Goal: Task Accomplishment & Management: Complete application form

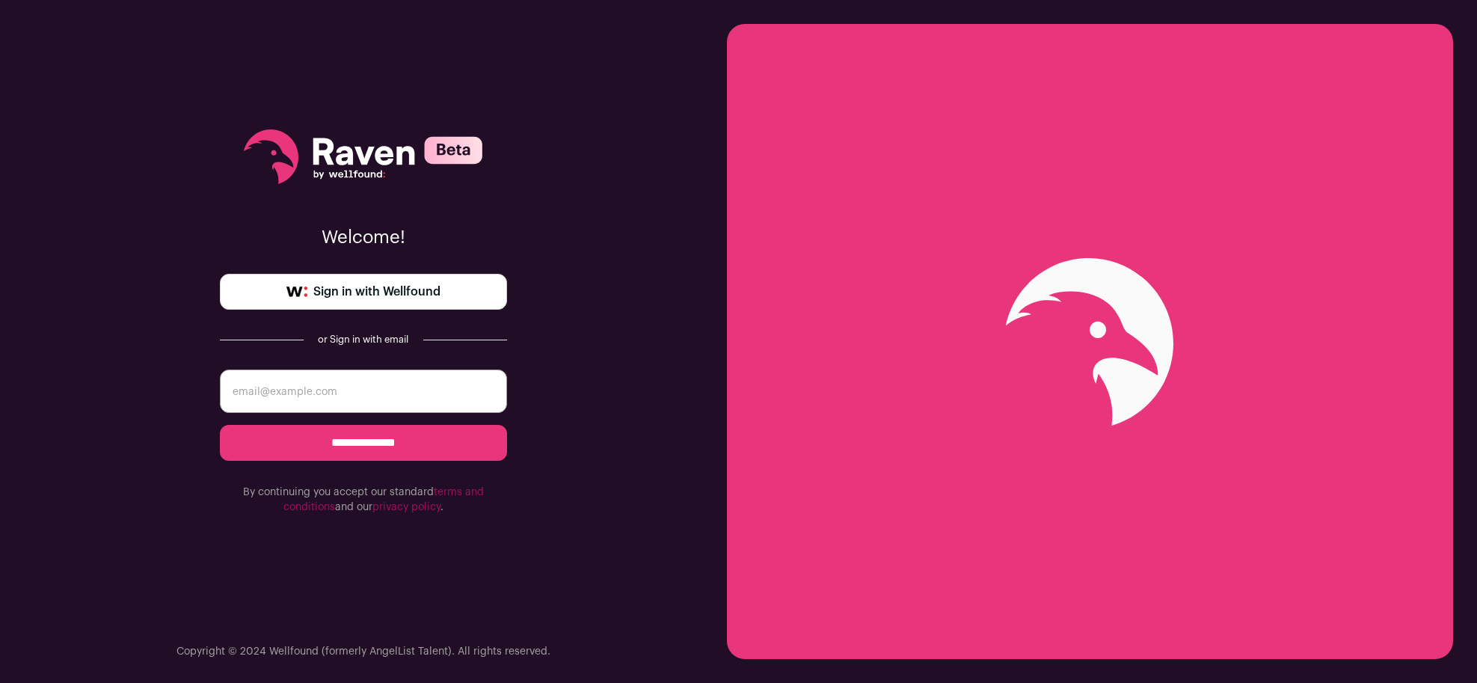
click at [377, 295] on span "Sign in with Wellfound" at bounding box center [376, 292] width 127 height 18
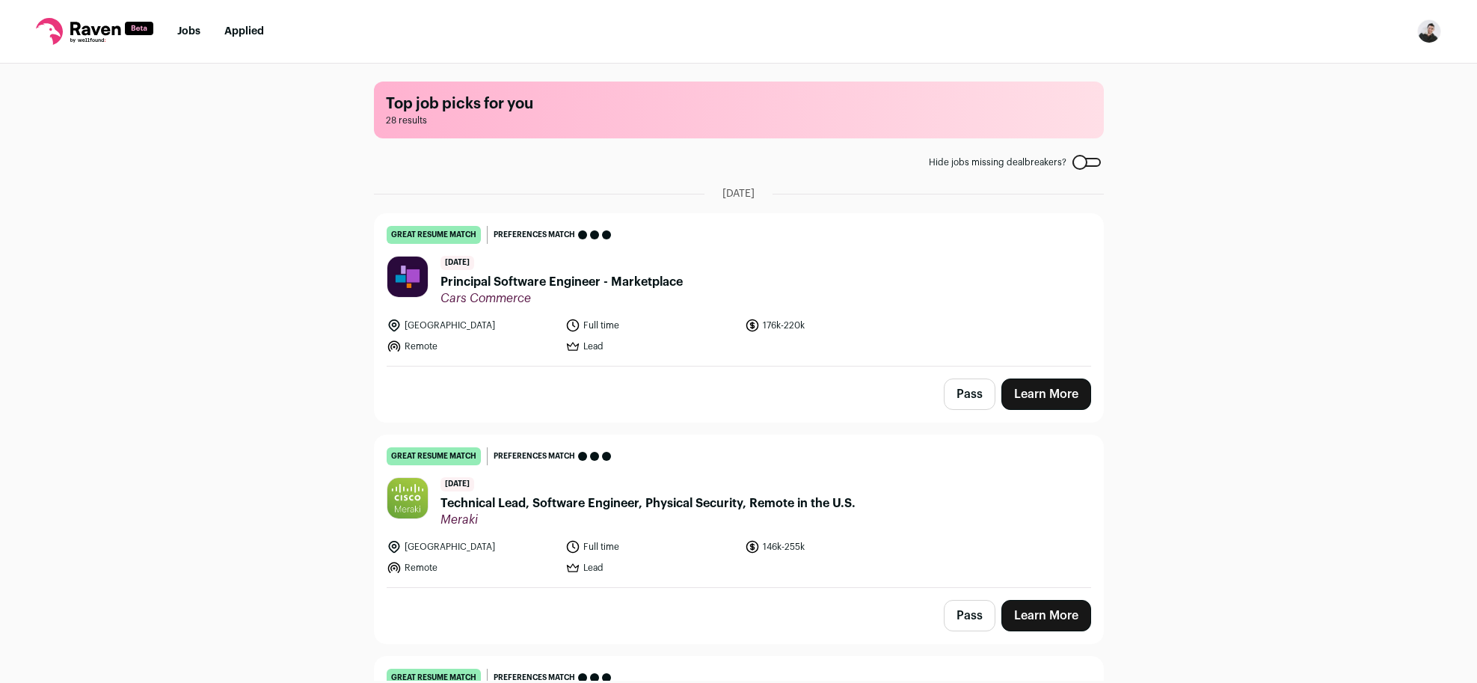
click at [660, 284] on span "Principal Software Engineer - Marketplace" at bounding box center [561, 282] width 242 height 18
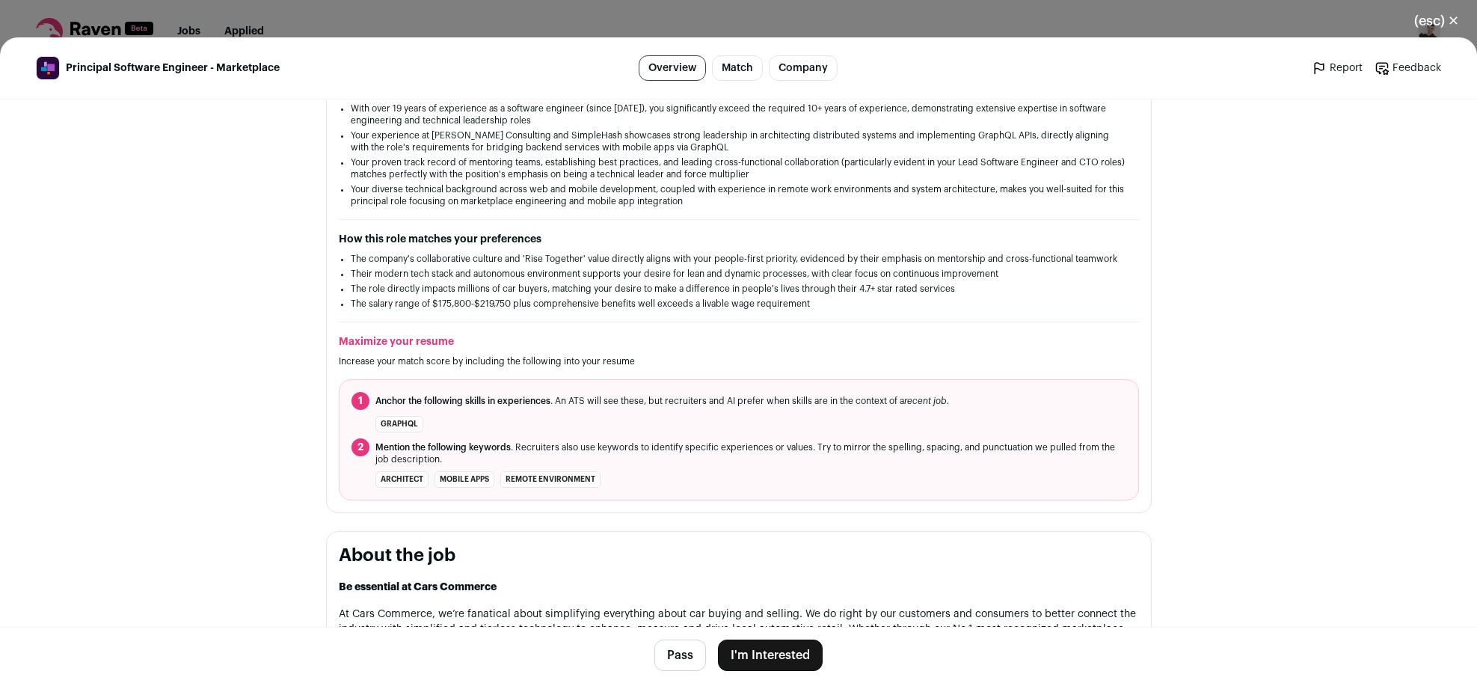
scroll to position [299, 0]
click at [793, 652] on button "I'm Interested" at bounding box center [770, 654] width 105 height 31
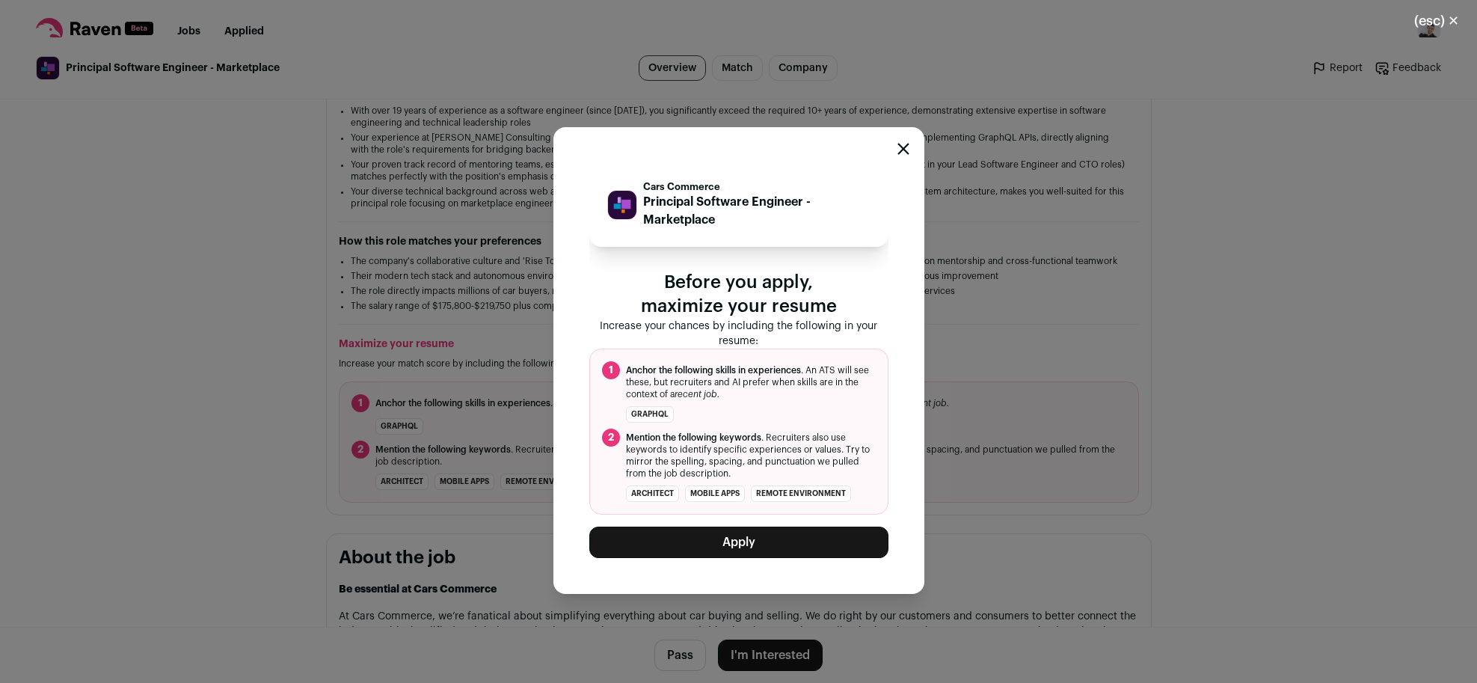
click at [766, 544] on button "Apply" at bounding box center [738, 541] width 299 height 31
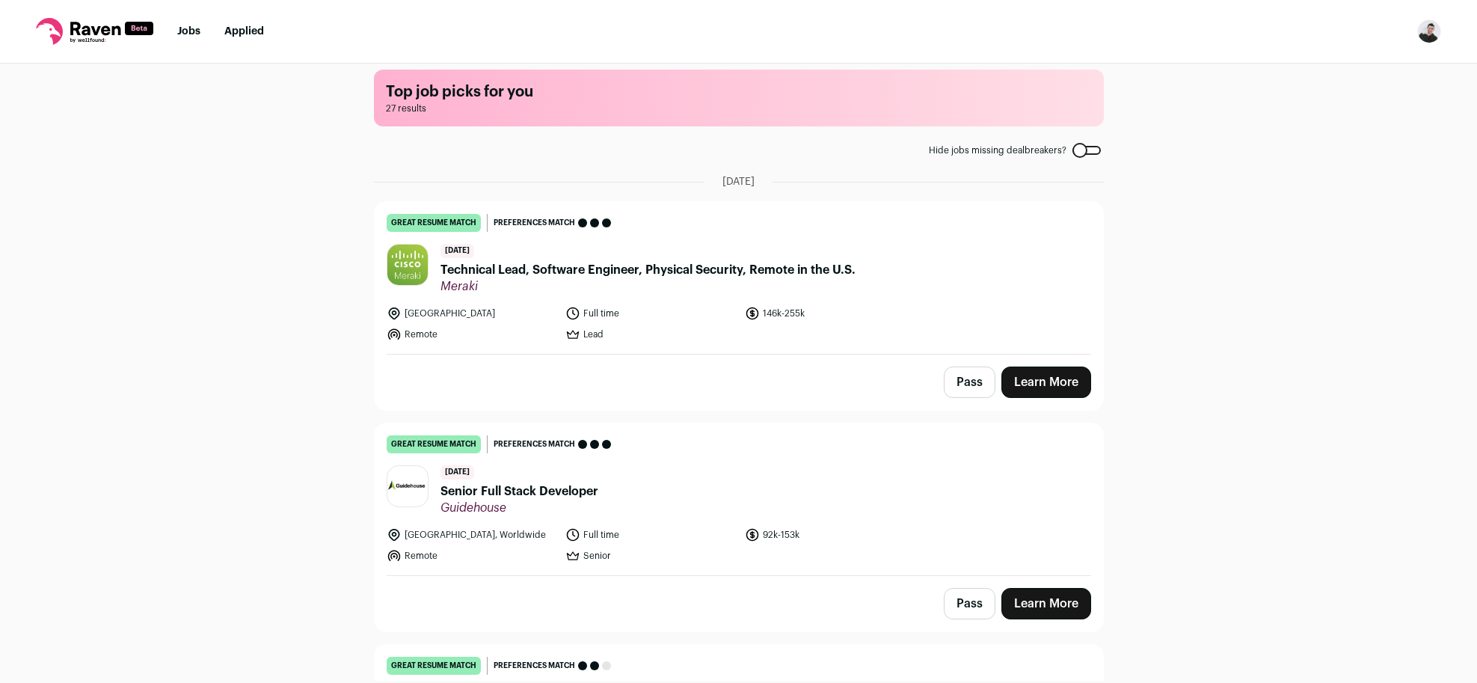
scroll to position [11, 0]
click at [640, 272] on span "Technical Lead, Software Engineer, Physical Security, Remote in the U.S." at bounding box center [647, 271] width 415 height 18
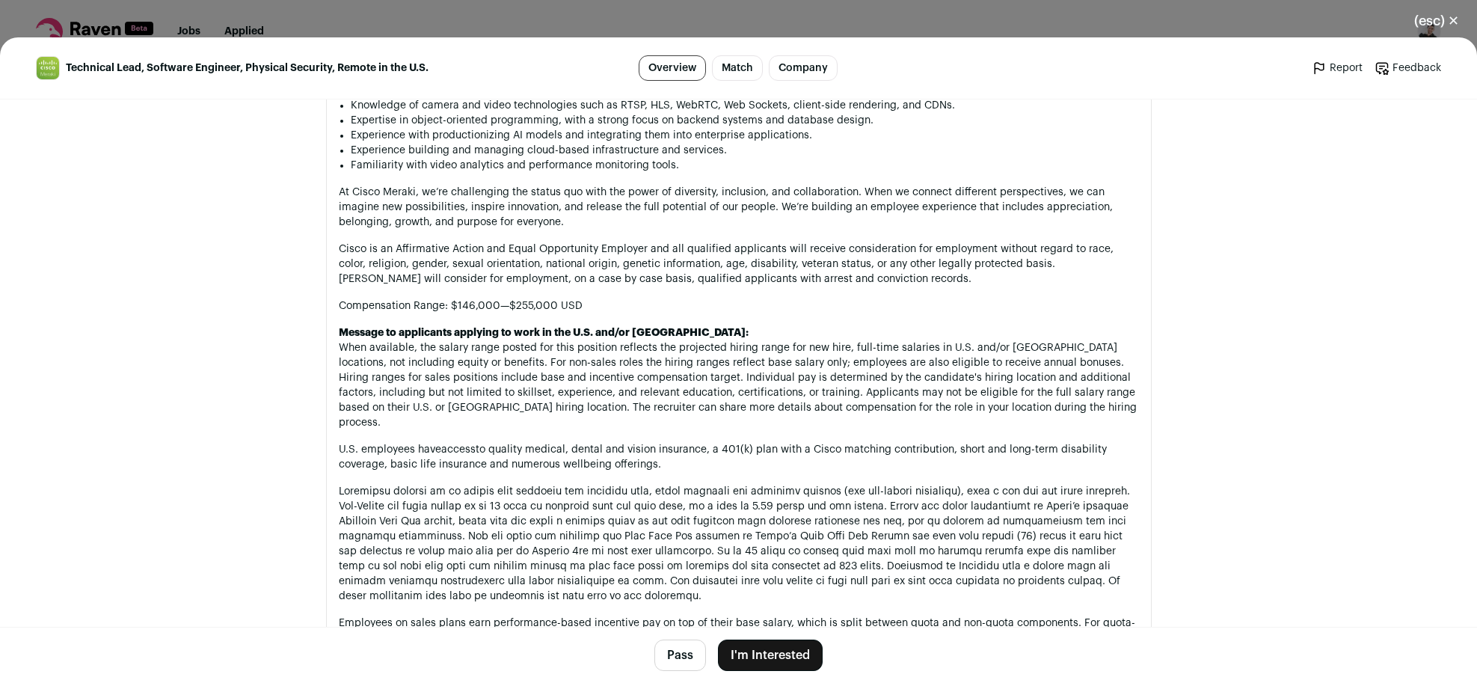
scroll to position [1374, 0]
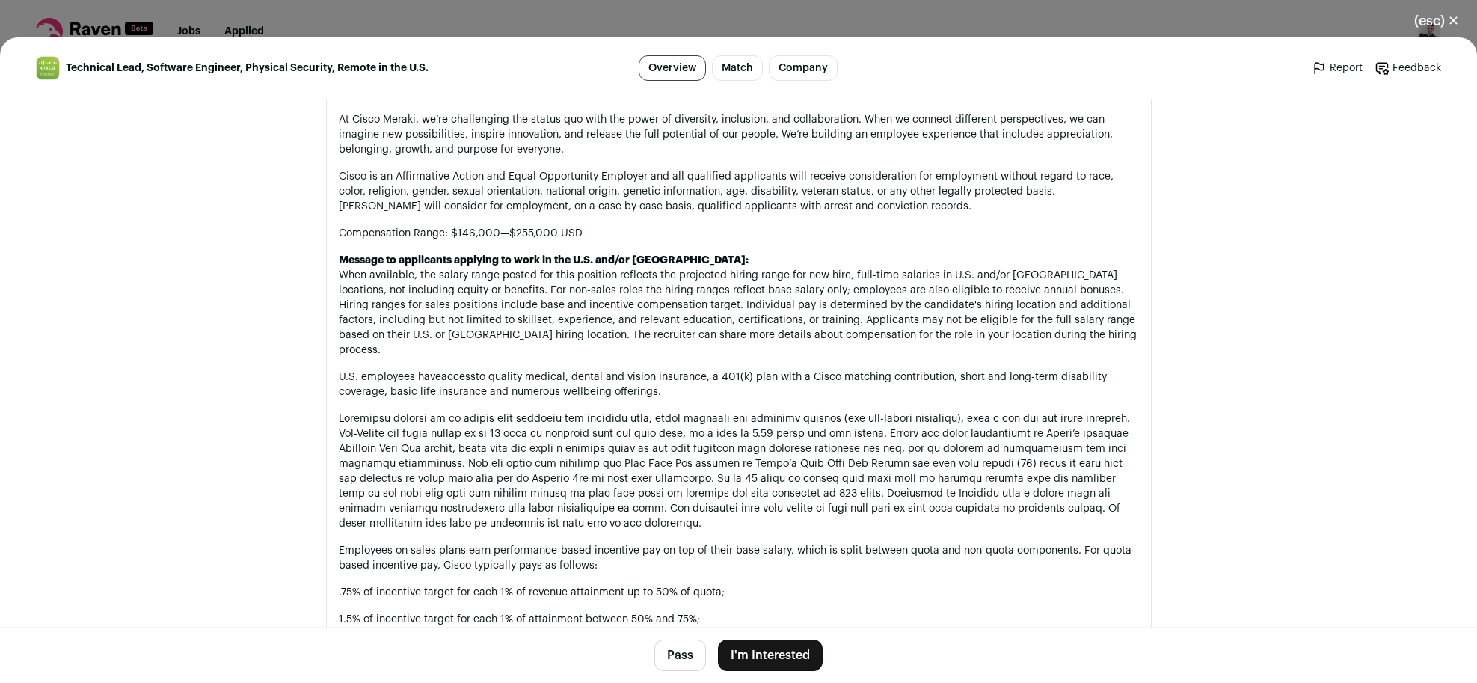
click at [794, 661] on button "I'm Interested" at bounding box center [770, 654] width 105 height 31
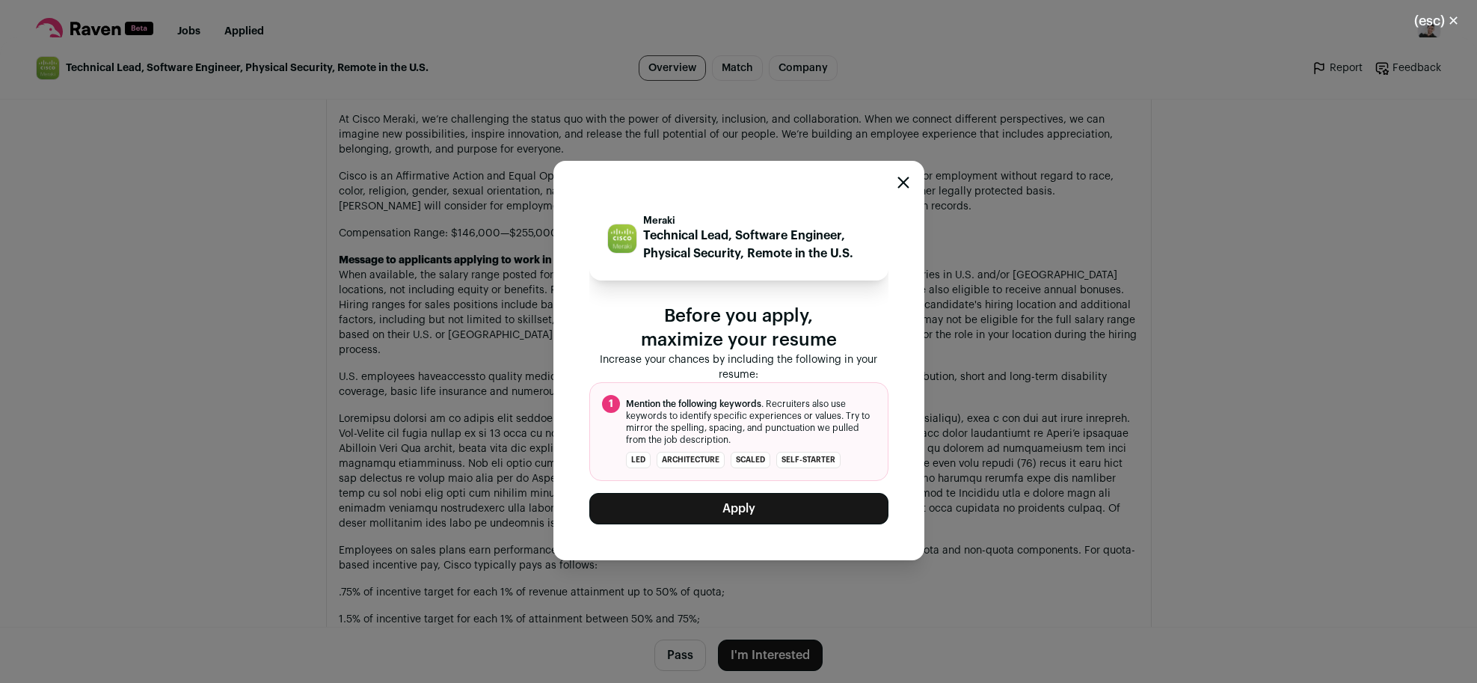
click at [775, 510] on button "Apply" at bounding box center [738, 508] width 299 height 31
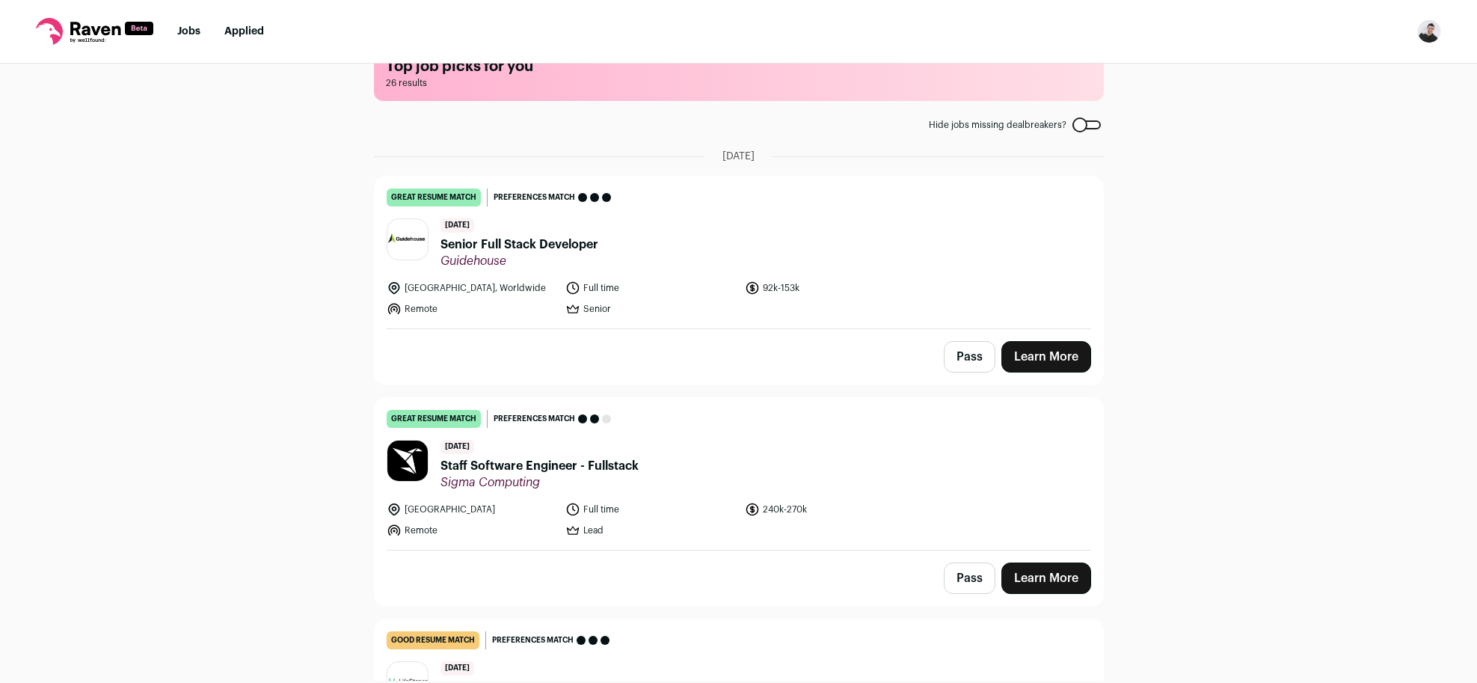
scroll to position [52, 0]
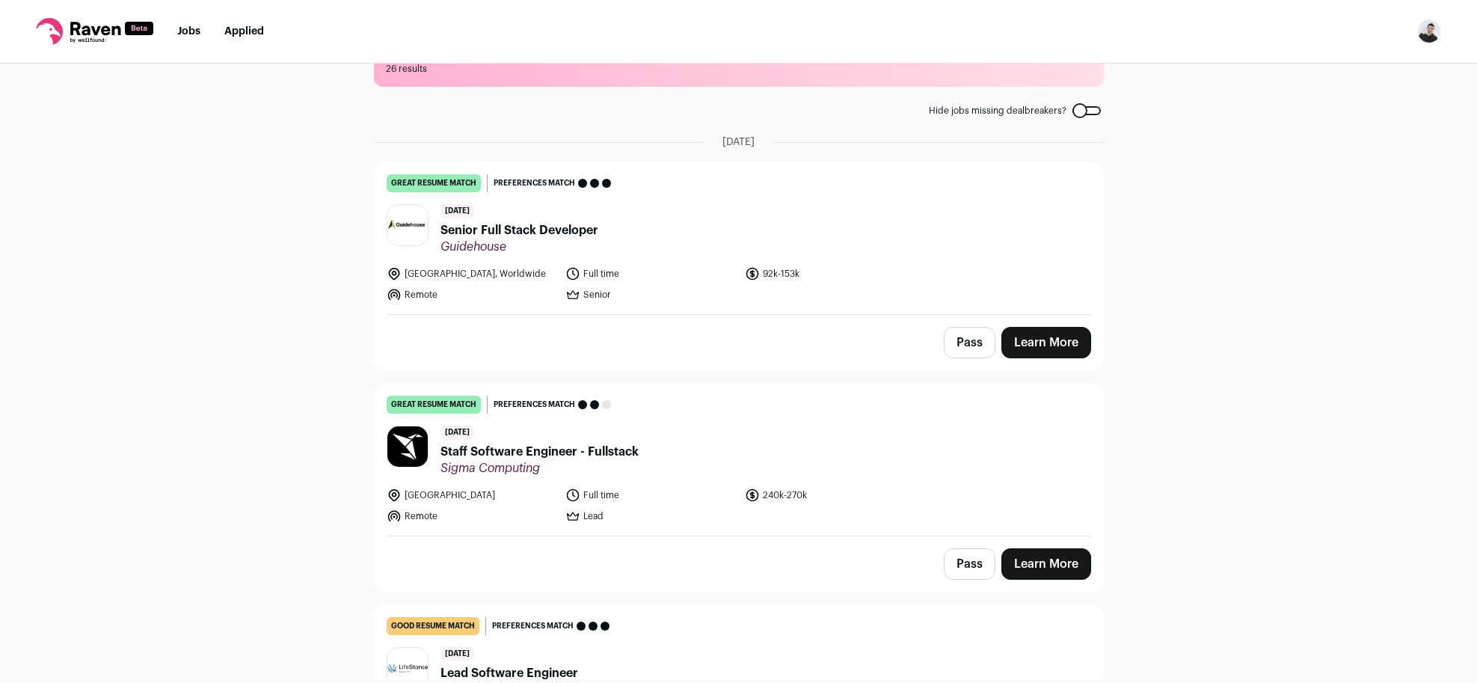
click at [553, 227] on span "Senior Full Stack Developer" at bounding box center [519, 230] width 158 height 18
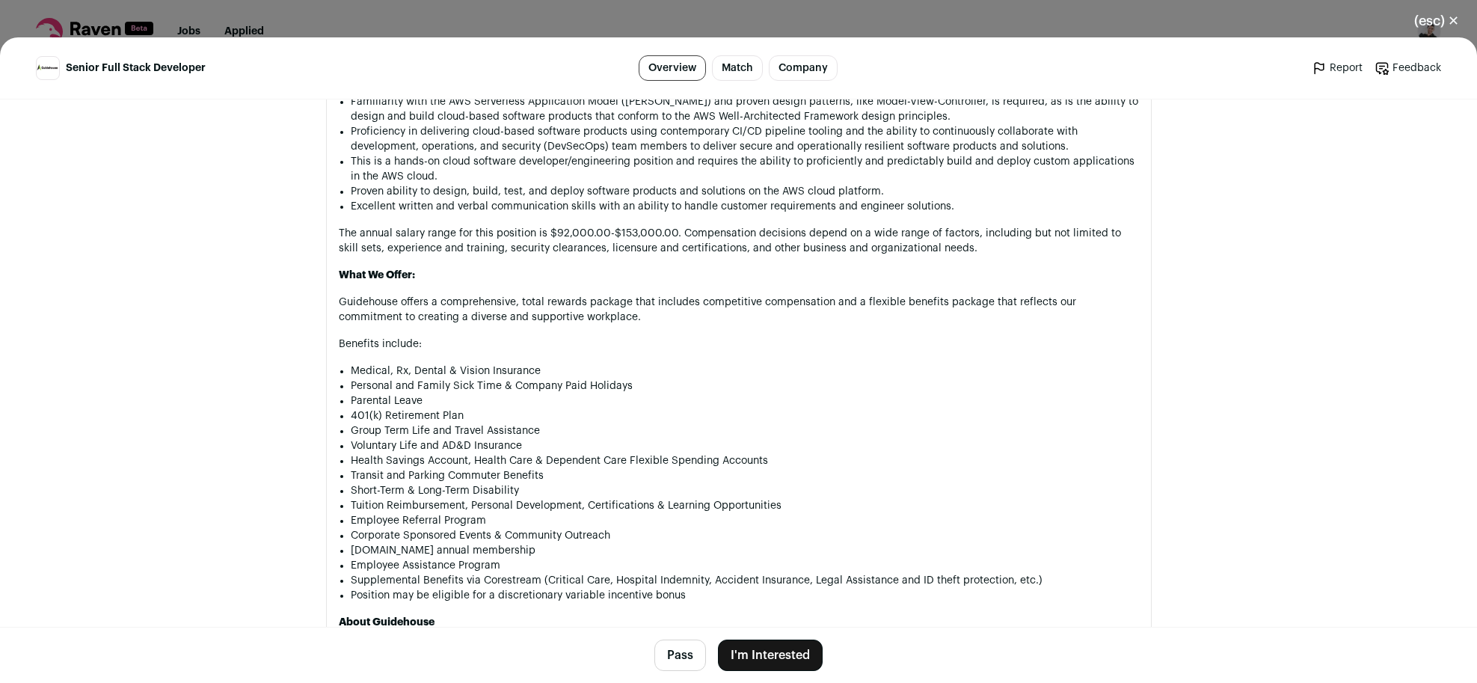
scroll to position [1544, 0]
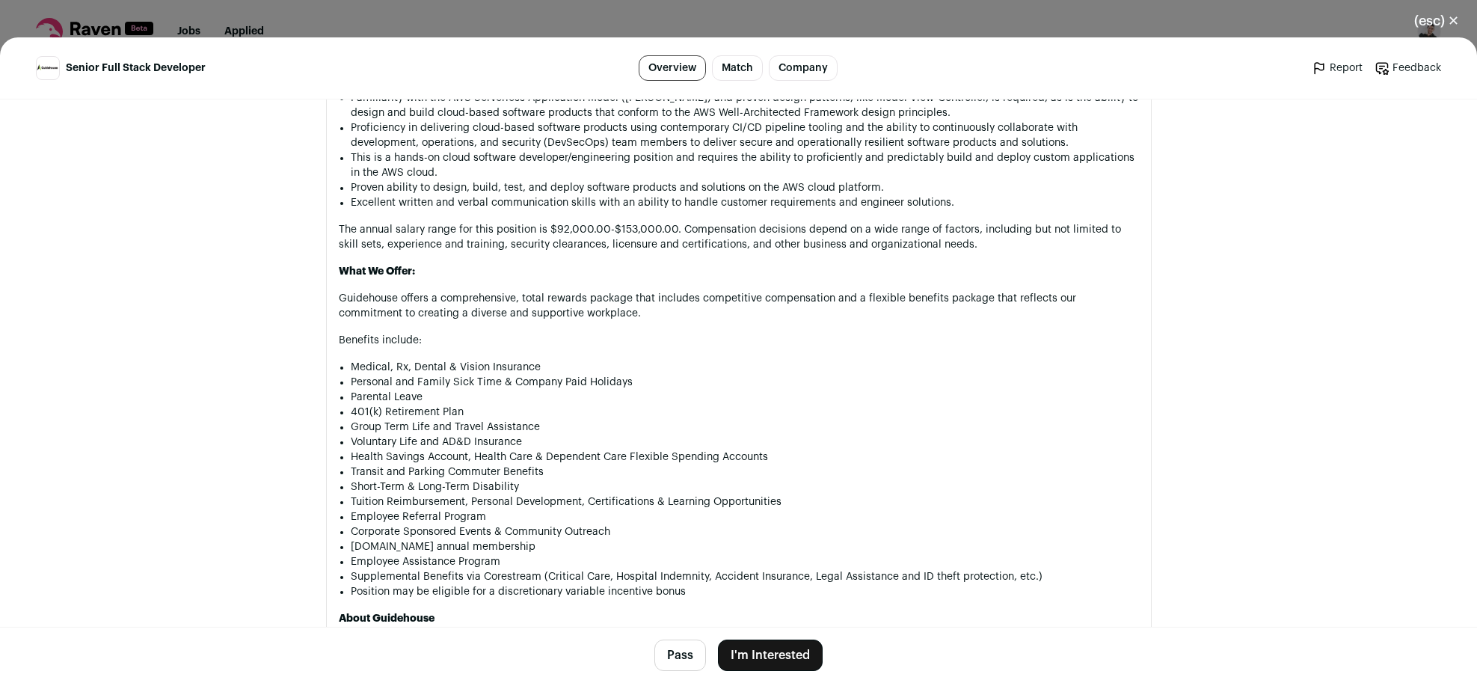
click at [792, 655] on button "I'm Interested" at bounding box center [770, 654] width 105 height 31
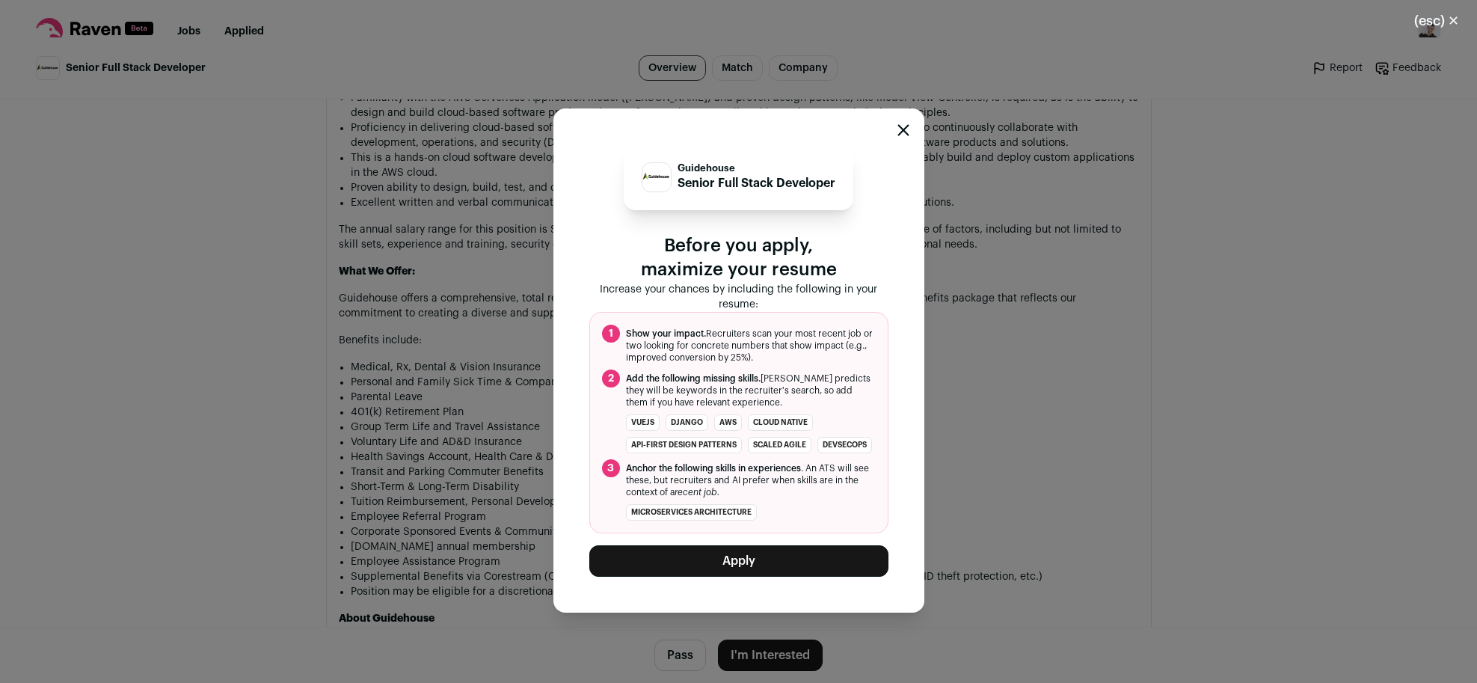
click at [779, 565] on button "Apply" at bounding box center [738, 560] width 299 height 31
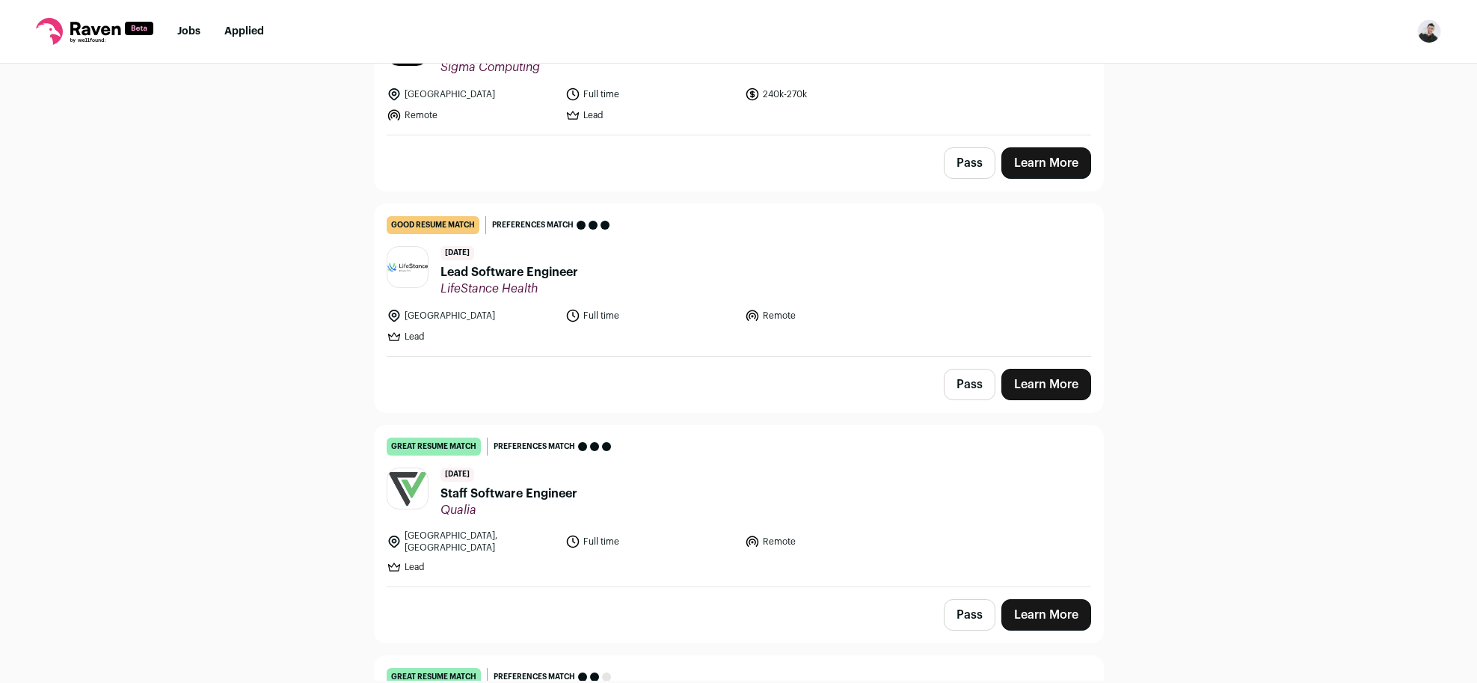
scroll to position [233, 0]
click at [515, 489] on span "Staff Software Engineer" at bounding box center [508, 492] width 137 height 18
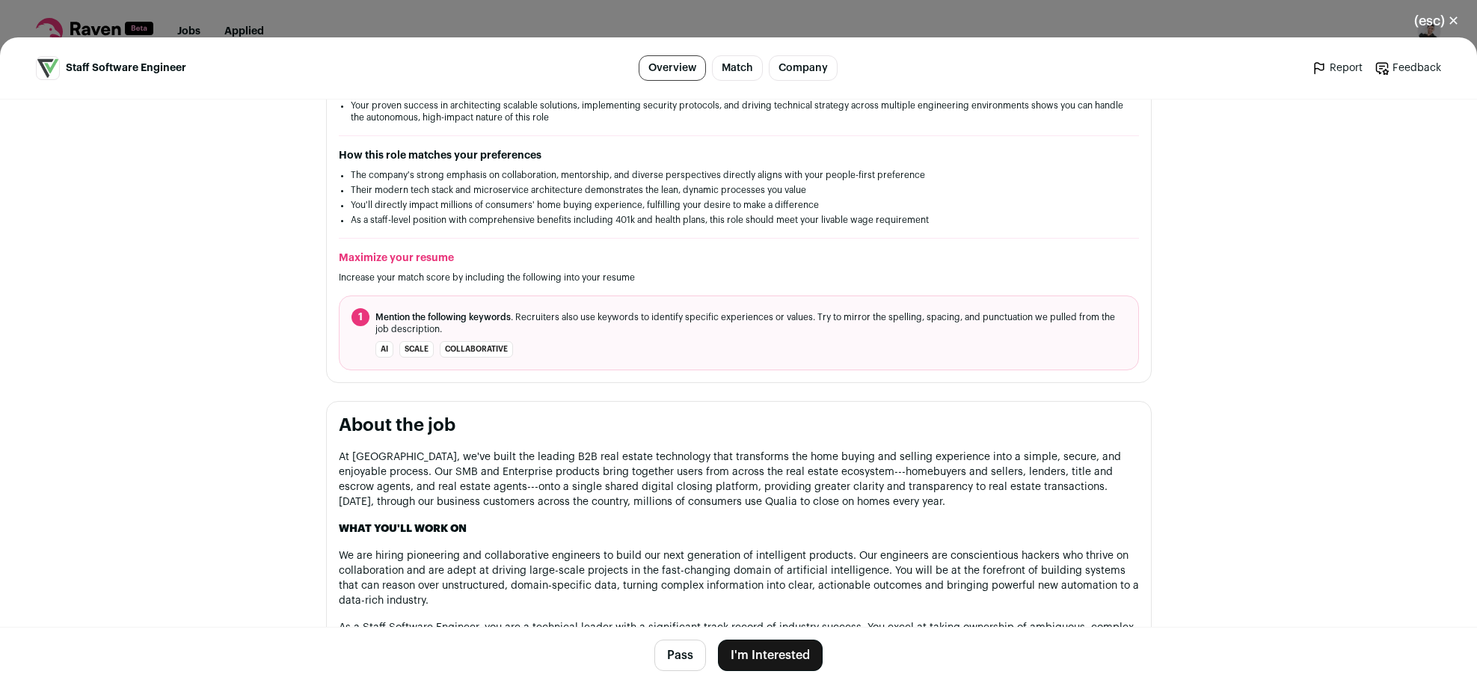
scroll to position [288, 0]
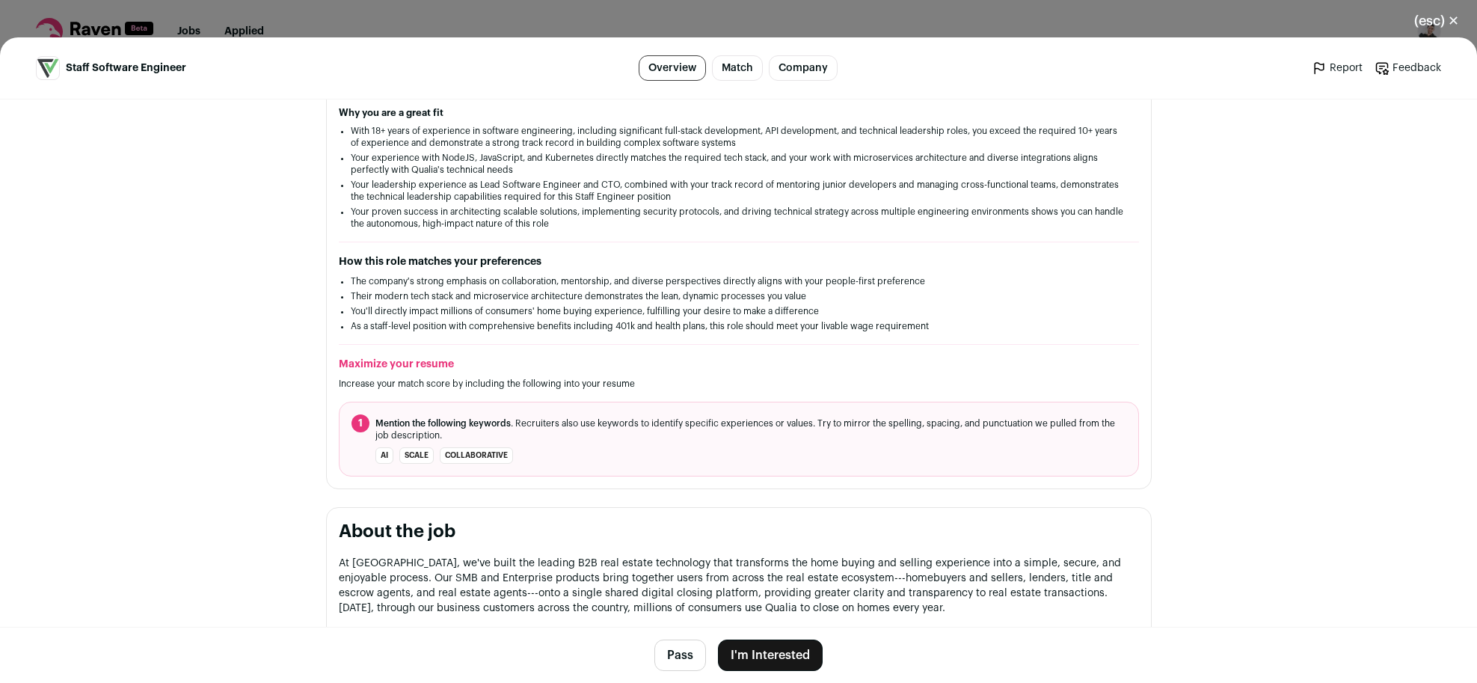
click at [795, 661] on button "I'm Interested" at bounding box center [770, 654] width 105 height 31
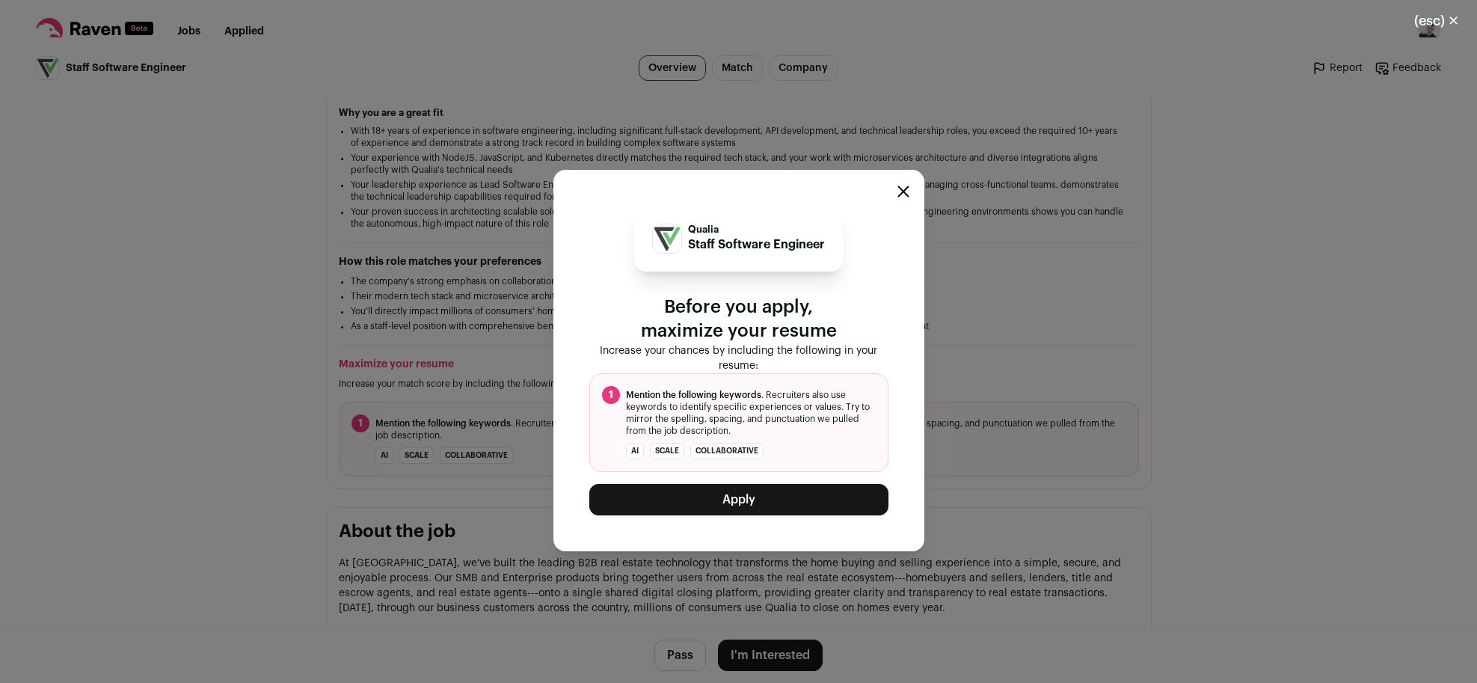
click at [799, 497] on button "Apply" at bounding box center [738, 499] width 299 height 31
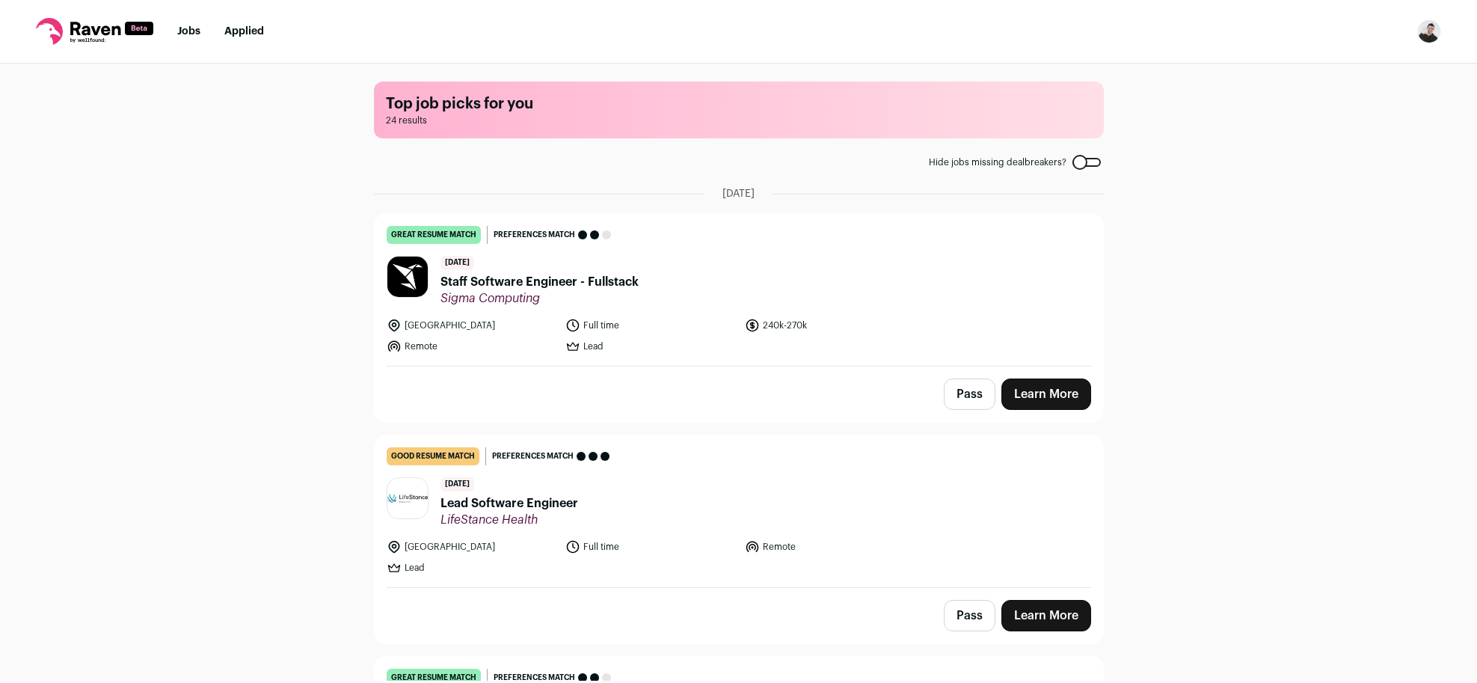
scroll to position [1, 0]
click at [559, 281] on span "Staff Software Engineer - Fullstack" at bounding box center [539, 280] width 198 height 18
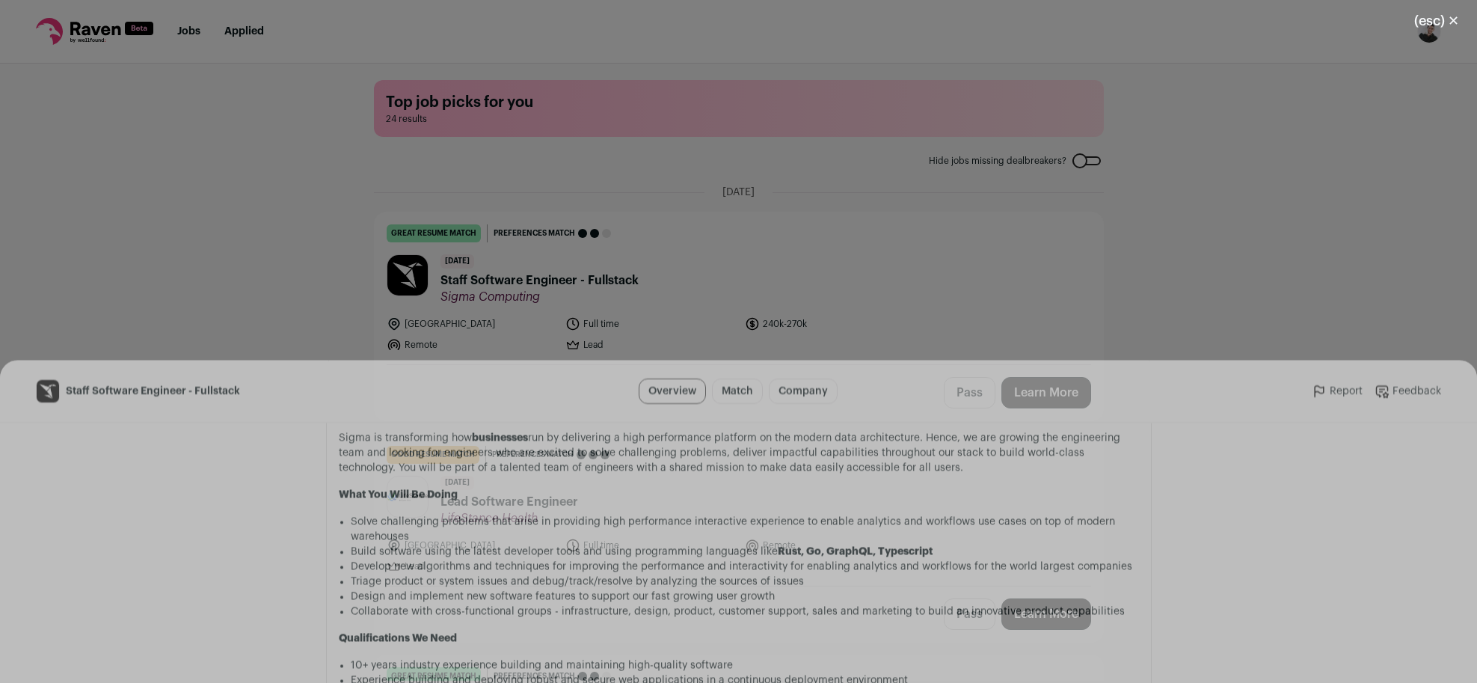
scroll to position [832, 0]
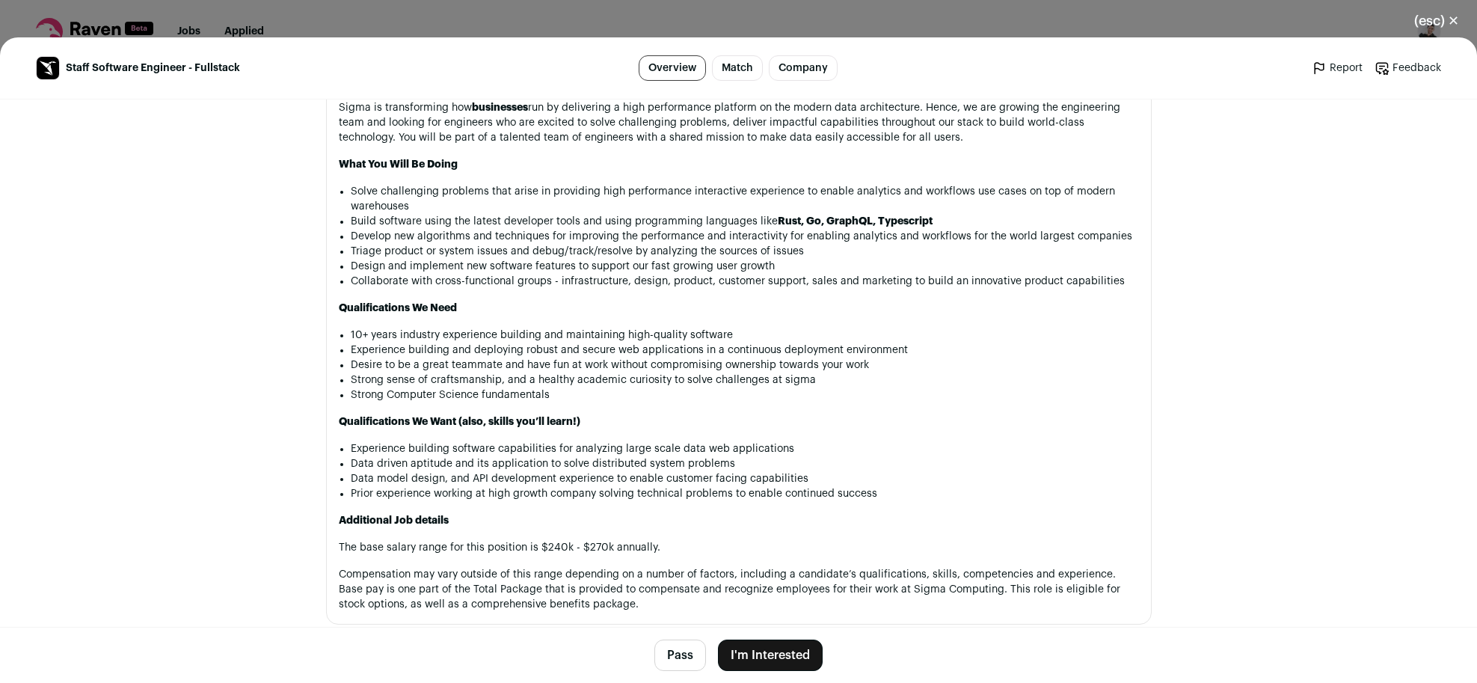
click at [791, 654] on button "I'm Interested" at bounding box center [770, 654] width 105 height 31
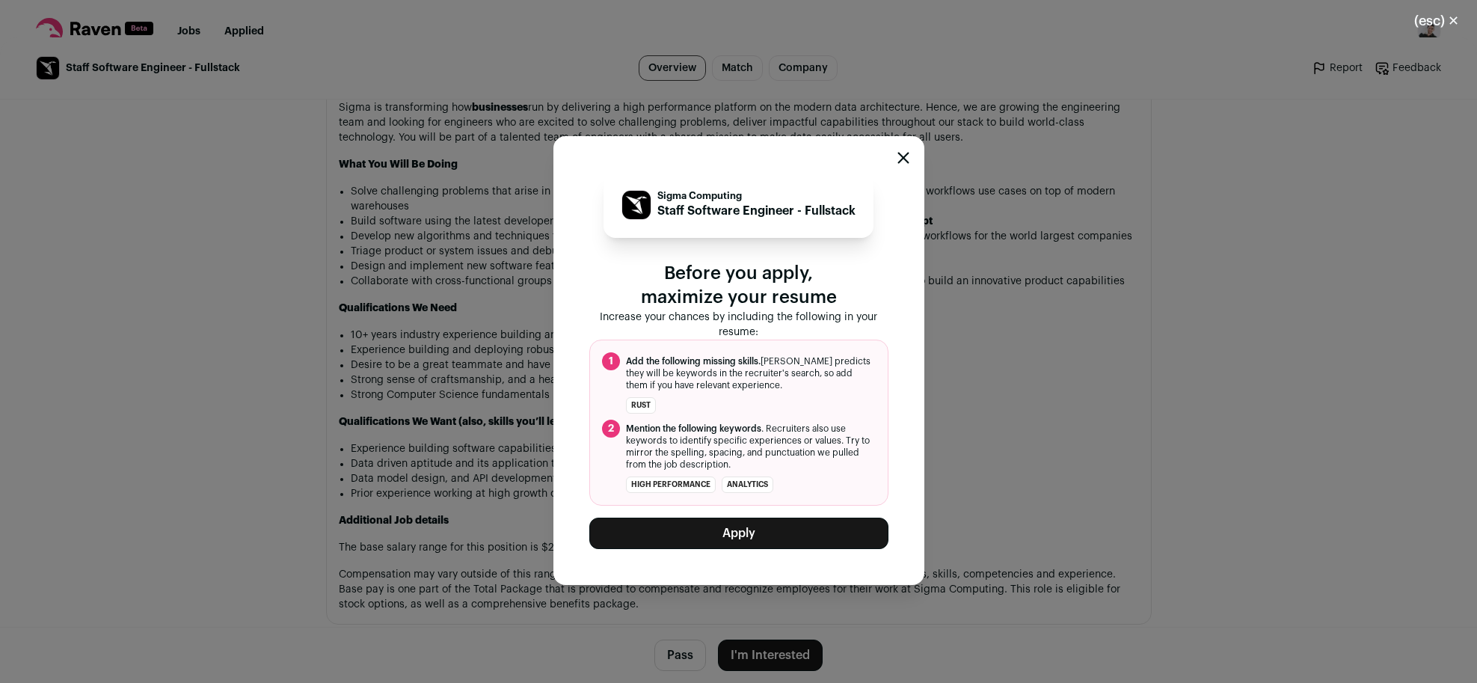
click at [765, 538] on button "Apply" at bounding box center [738, 532] width 299 height 31
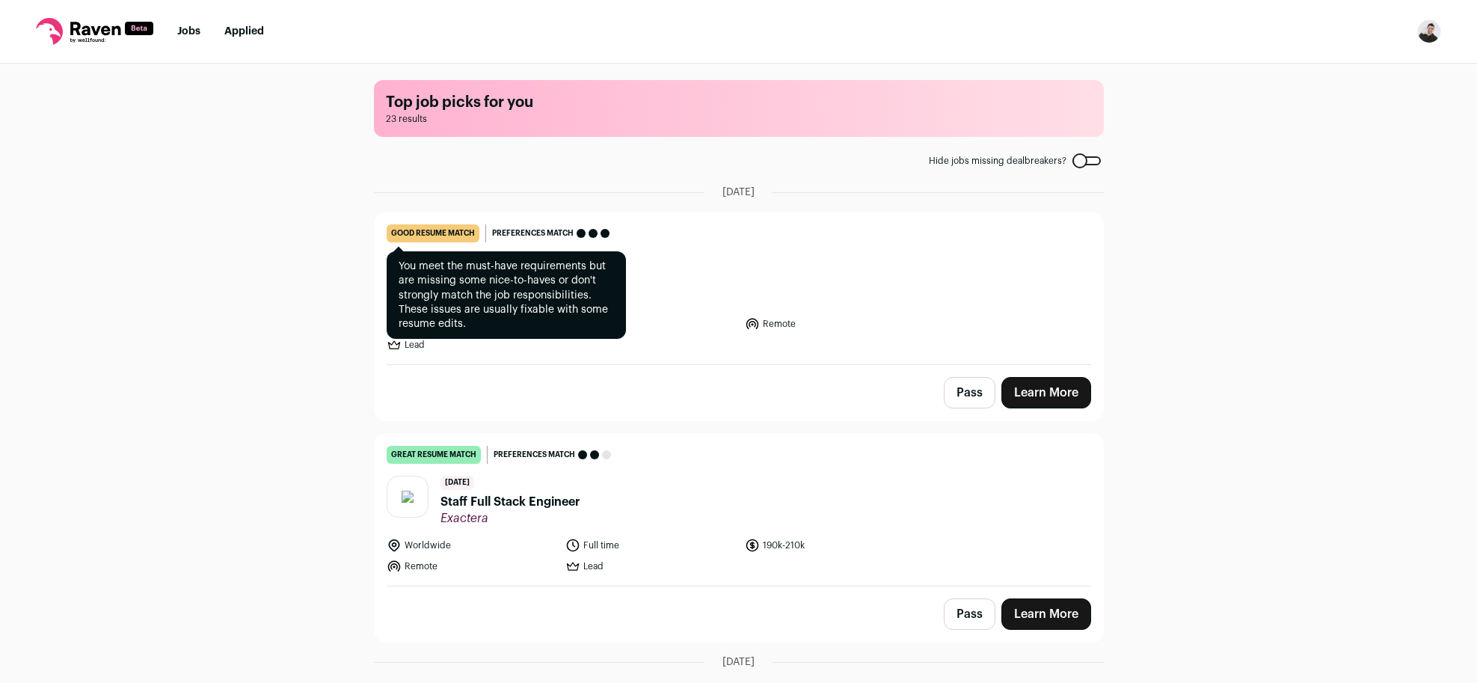
click at [444, 231] on div "good resume match" at bounding box center [433, 233] width 93 height 18
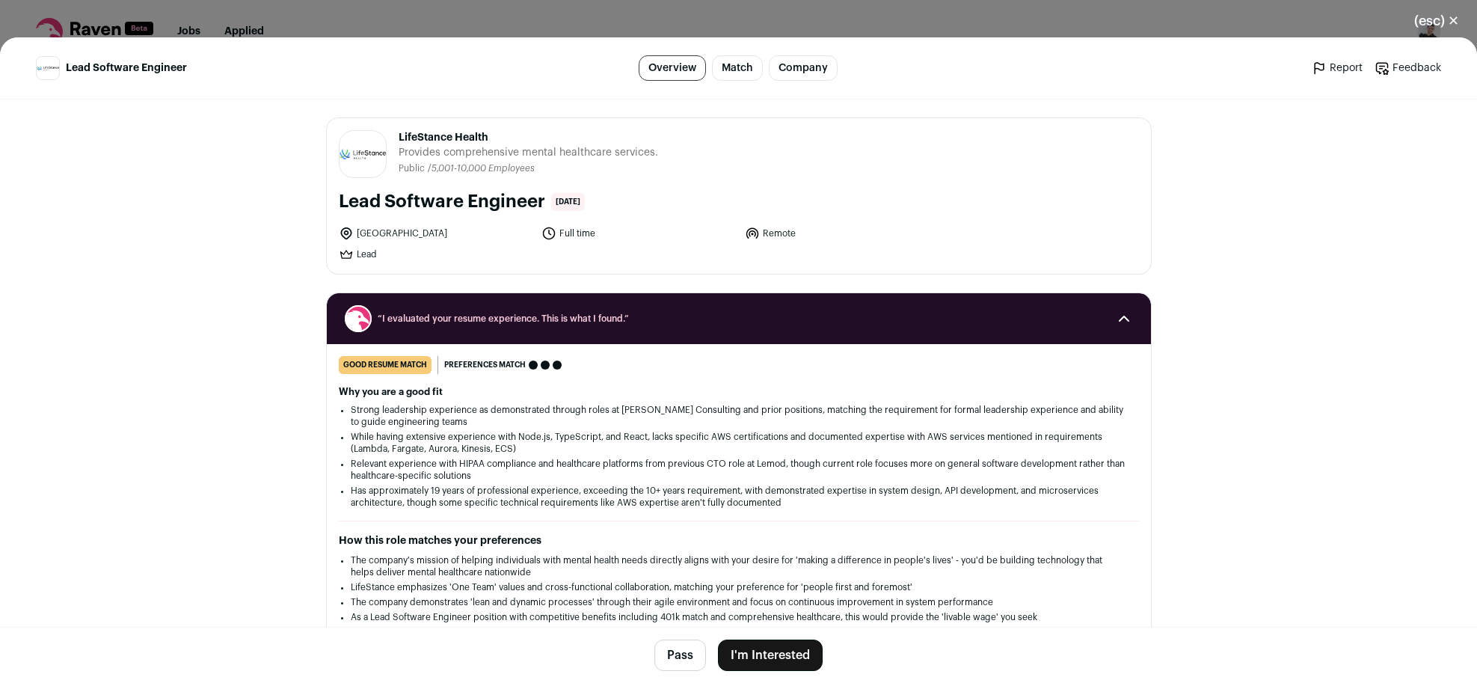
click at [746, 61] on link "Match" at bounding box center [737, 67] width 51 height 25
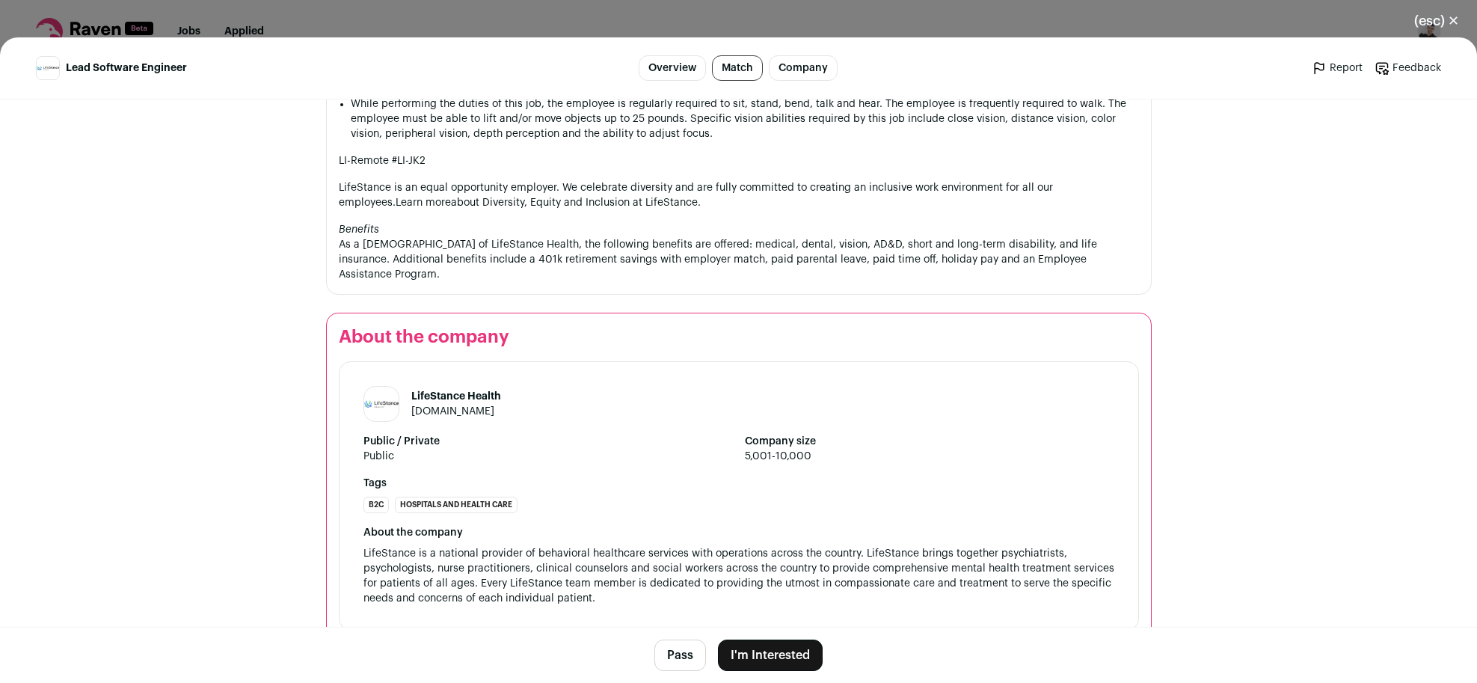
scroll to position [1933, 0]
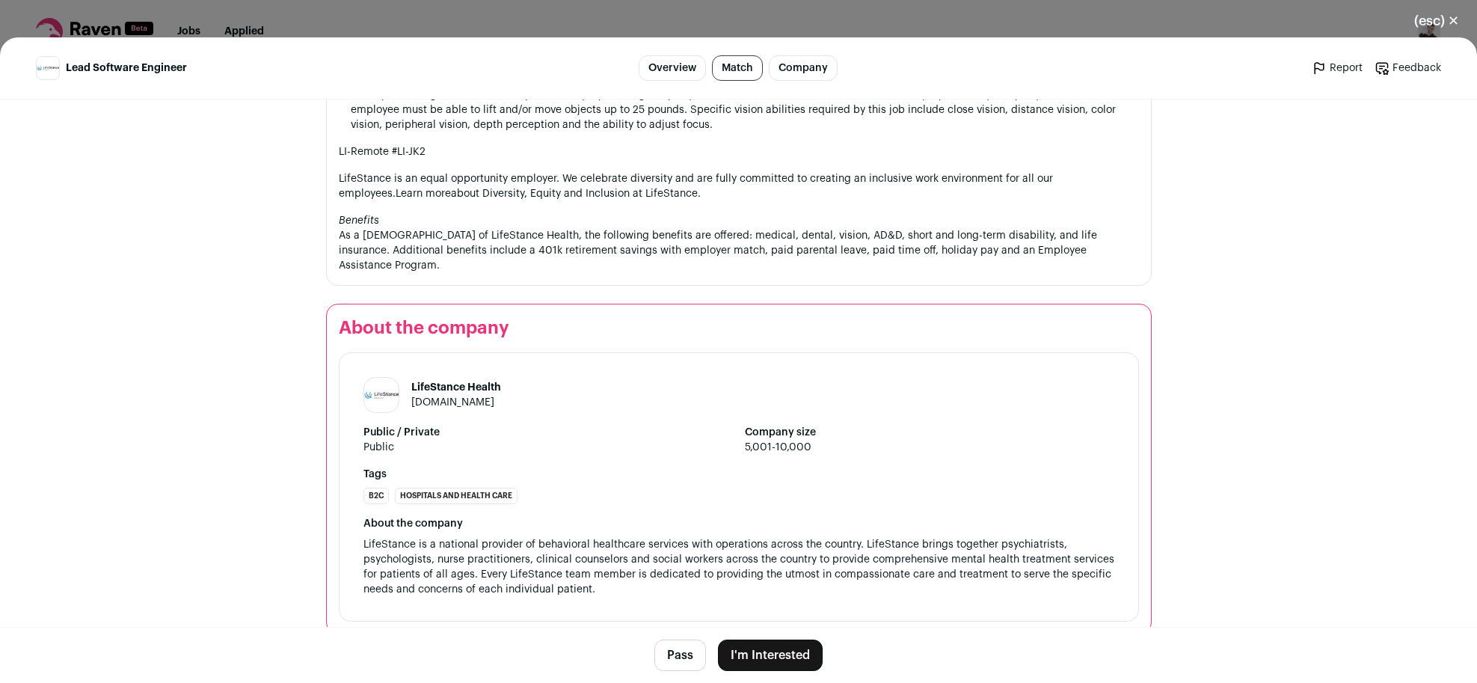
click at [779, 660] on button "I'm Interested" at bounding box center [770, 654] width 105 height 31
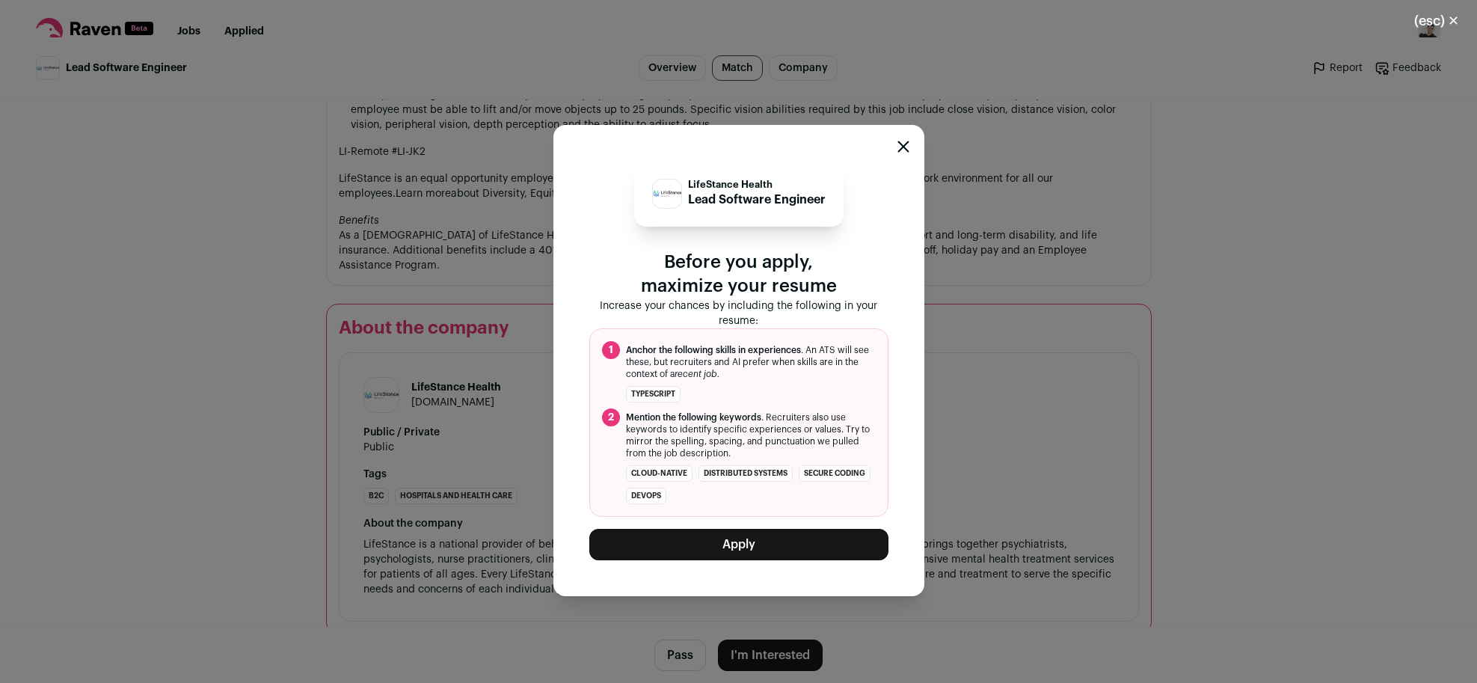
click at [758, 547] on button "Apply" at bounding box center [738, 544] width 299 height 31
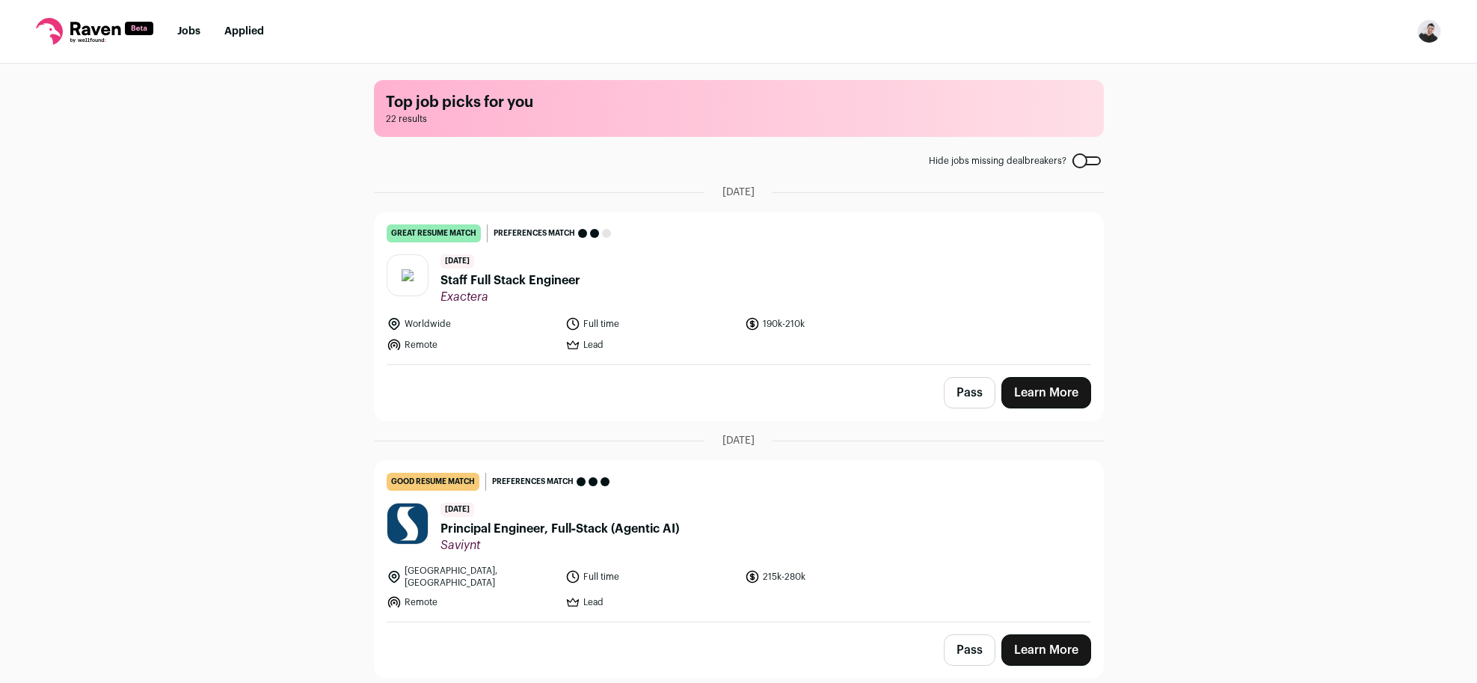
click at [235, 223] on div "Top job picks for you 22 results Hide jobs missing dealbreakers? [DATE] great r…" at bounding box center [738, 372] width 1477 height 617
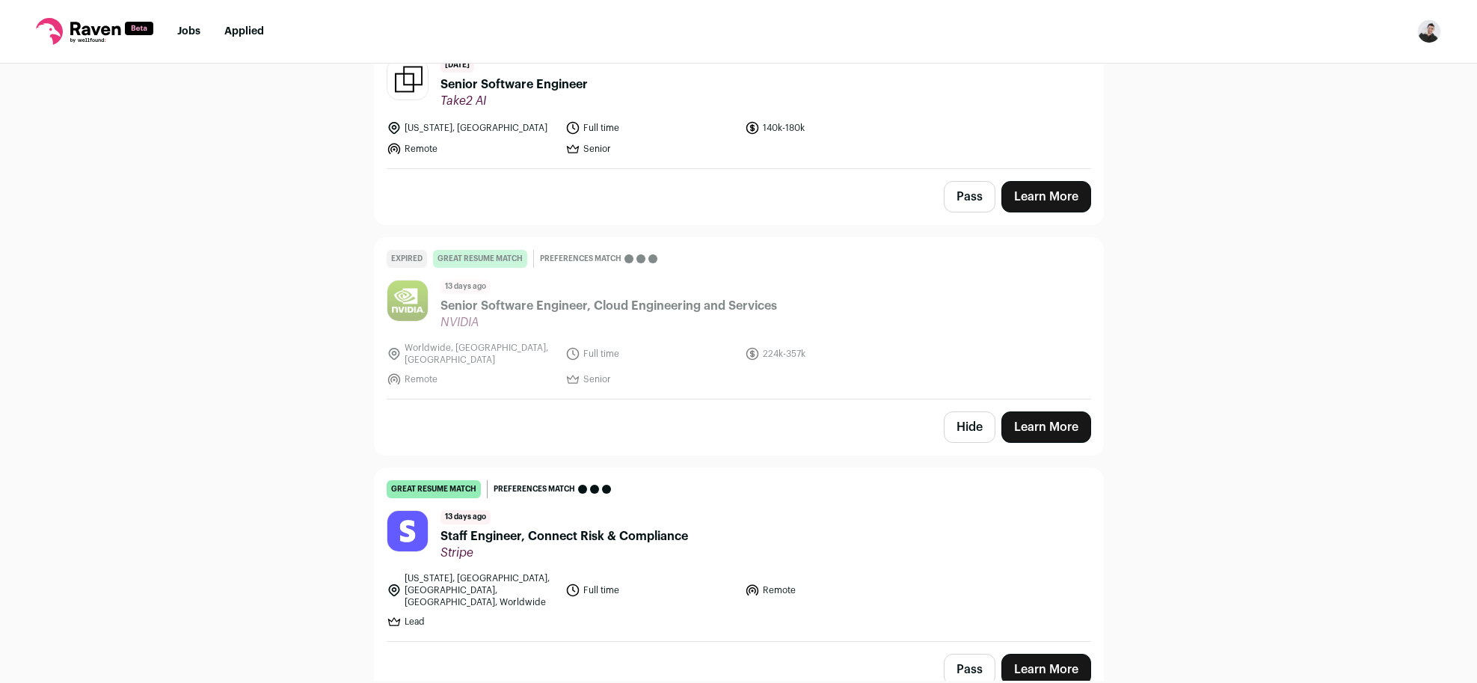
scroll to position [1742, 0]
click at [538, 526] on span "Staff Engineer, Connect Risk & Compliance" at bounding box center [564, 535] width 248 height 18
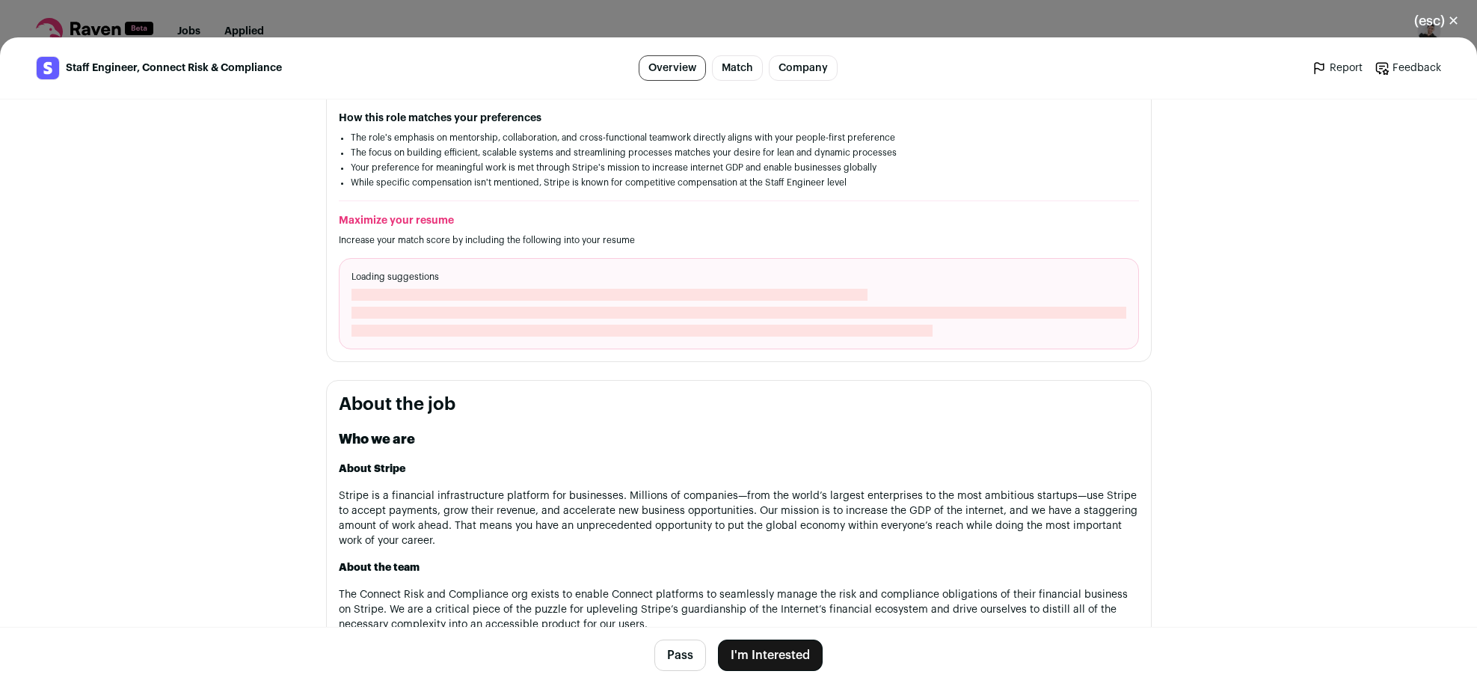
scroll to position [444, 0]
click at [584, 428] on h2 "Who we are" at bounding box center [739, 438] width 800 height 21
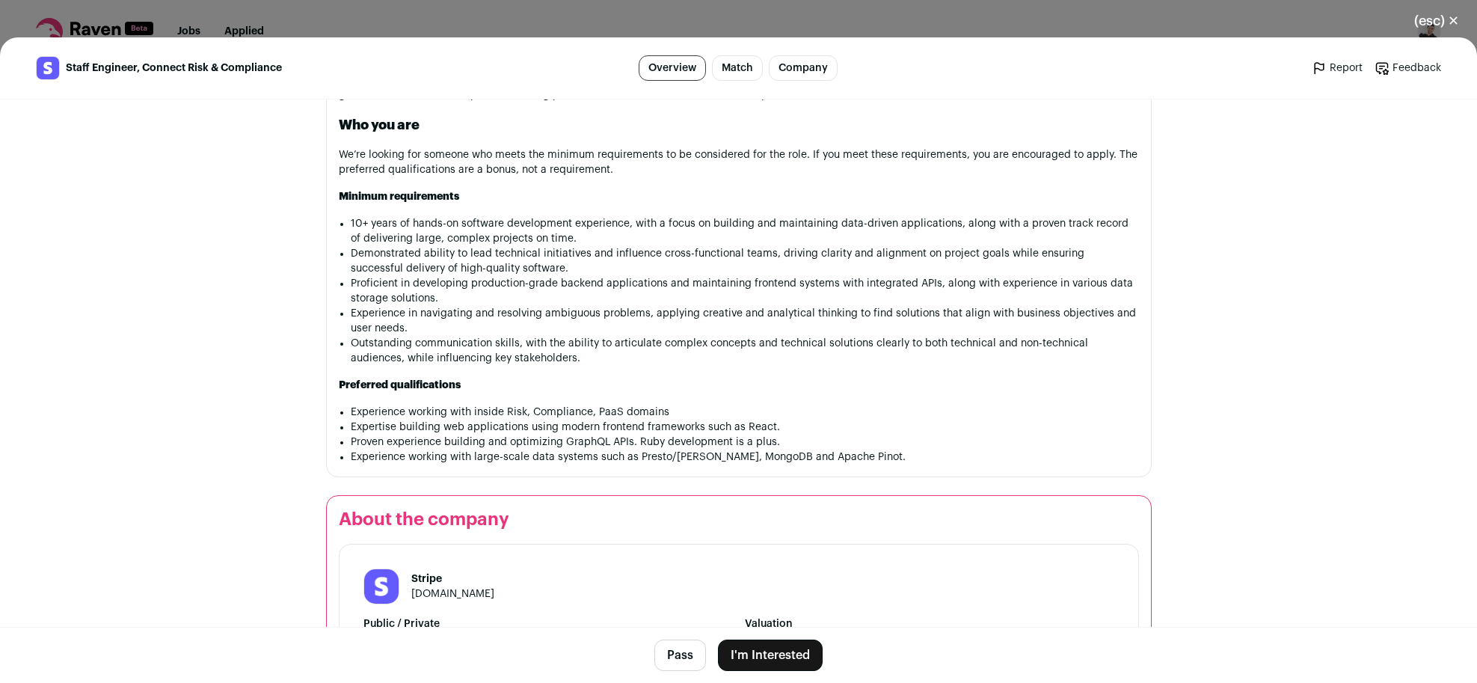
scroll to position [1512, 0]
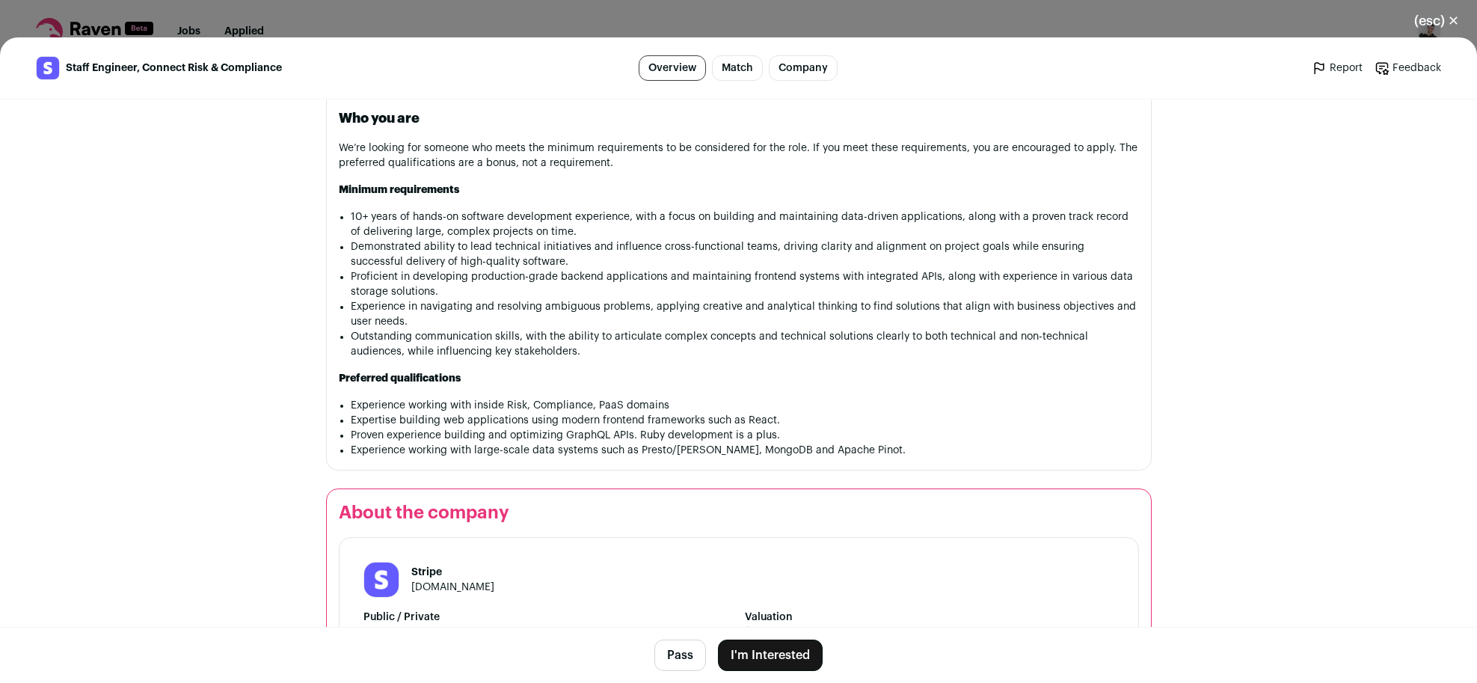
click at [787, 656] on button "I'm Interested" at bounding box center [770, 654] width 105 height 31
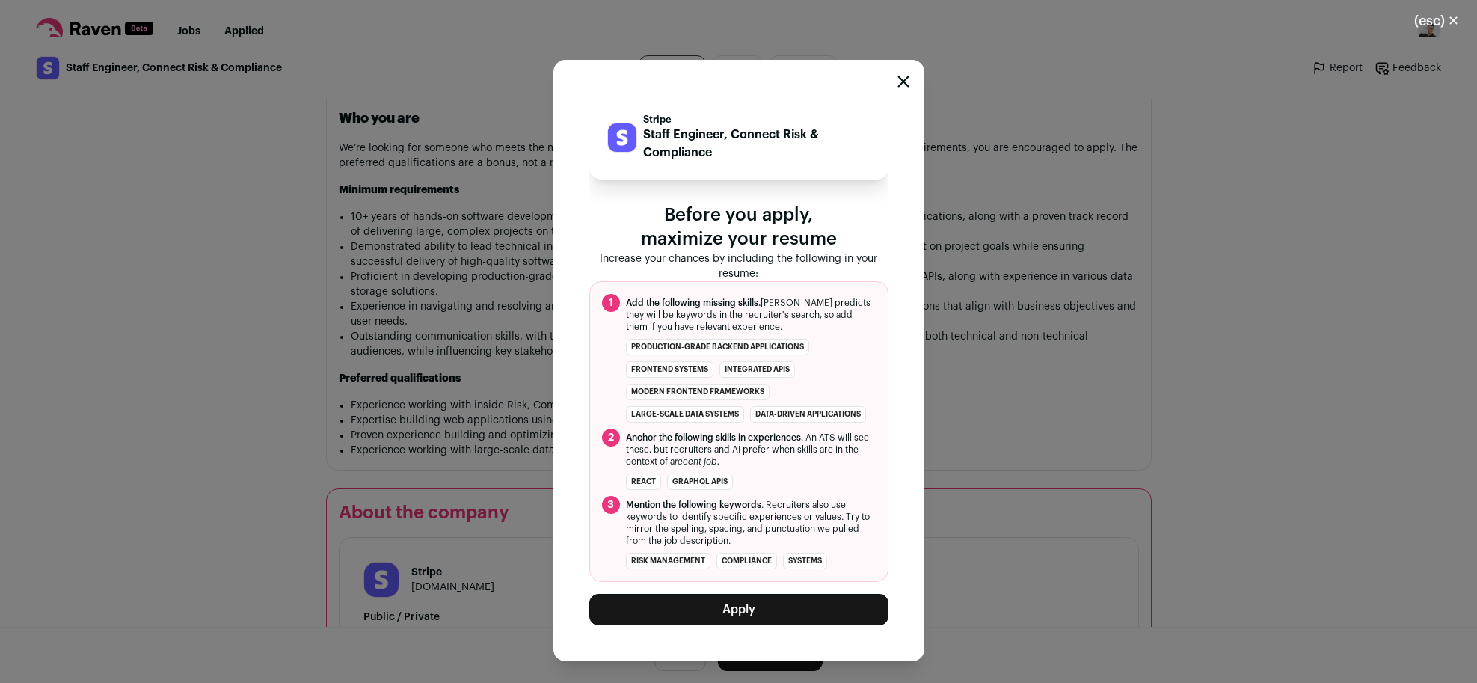
click at [728, 608] on button "Apply" at bounding box center [738, 609] width 299 height 31
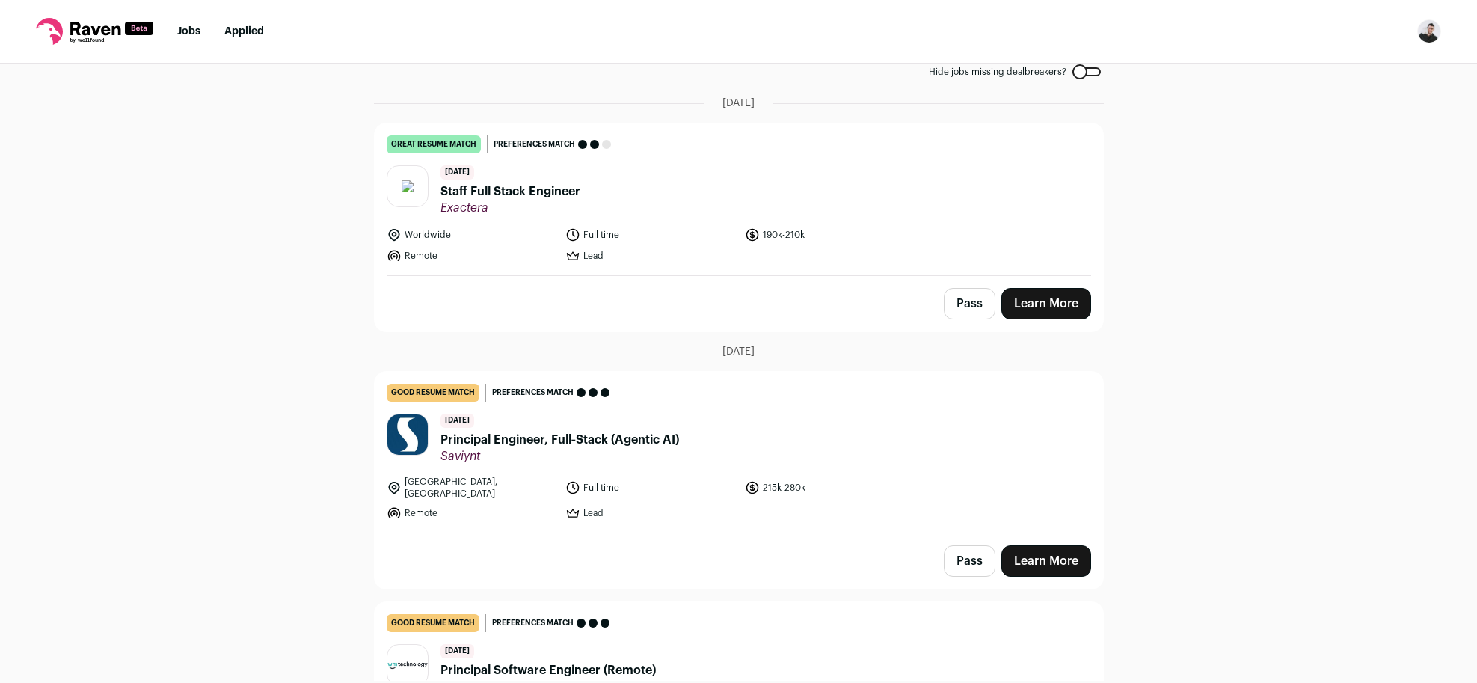
scroll to position [0, 0]
